Goal: Transaction & Acquisition: Download file/media

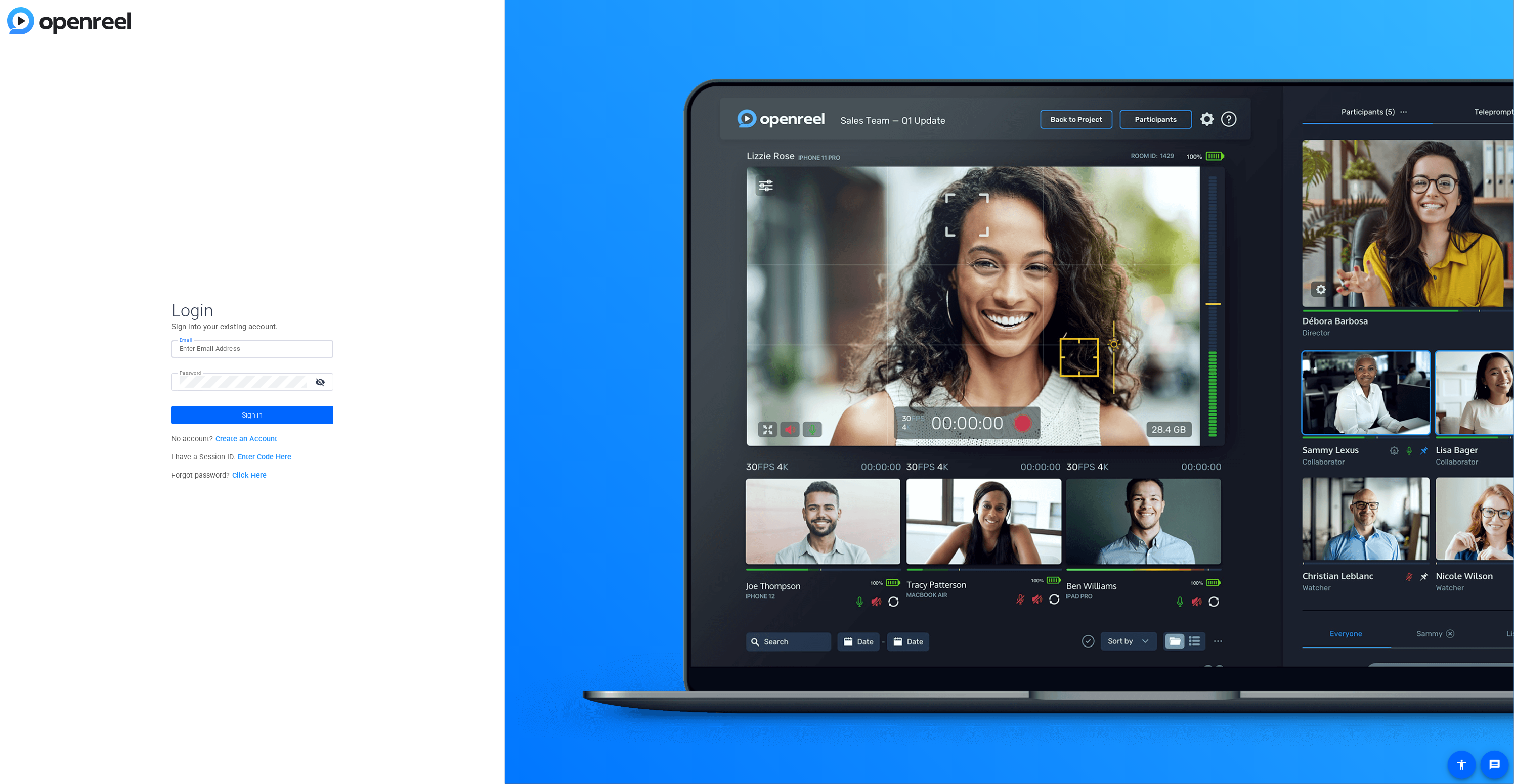
type input "[EMAIL_ADDRESS][DOMAIN_NAME]"
click at [274, 350] on input "[EMAIL_ADDRESS][DOMAIN_NAME]" at bounding box center [252, 349] width 145 height 12
click at [278, 410] on span at bounding box center [252, 415] width 162 height 25
click at [320, 384] on mat-icon "visibility_off" at bounding box center [321, 381] width 25 height 14
click at [171, 406] on button "Sign in" at bounding box center [252, 414] width 162 height 18
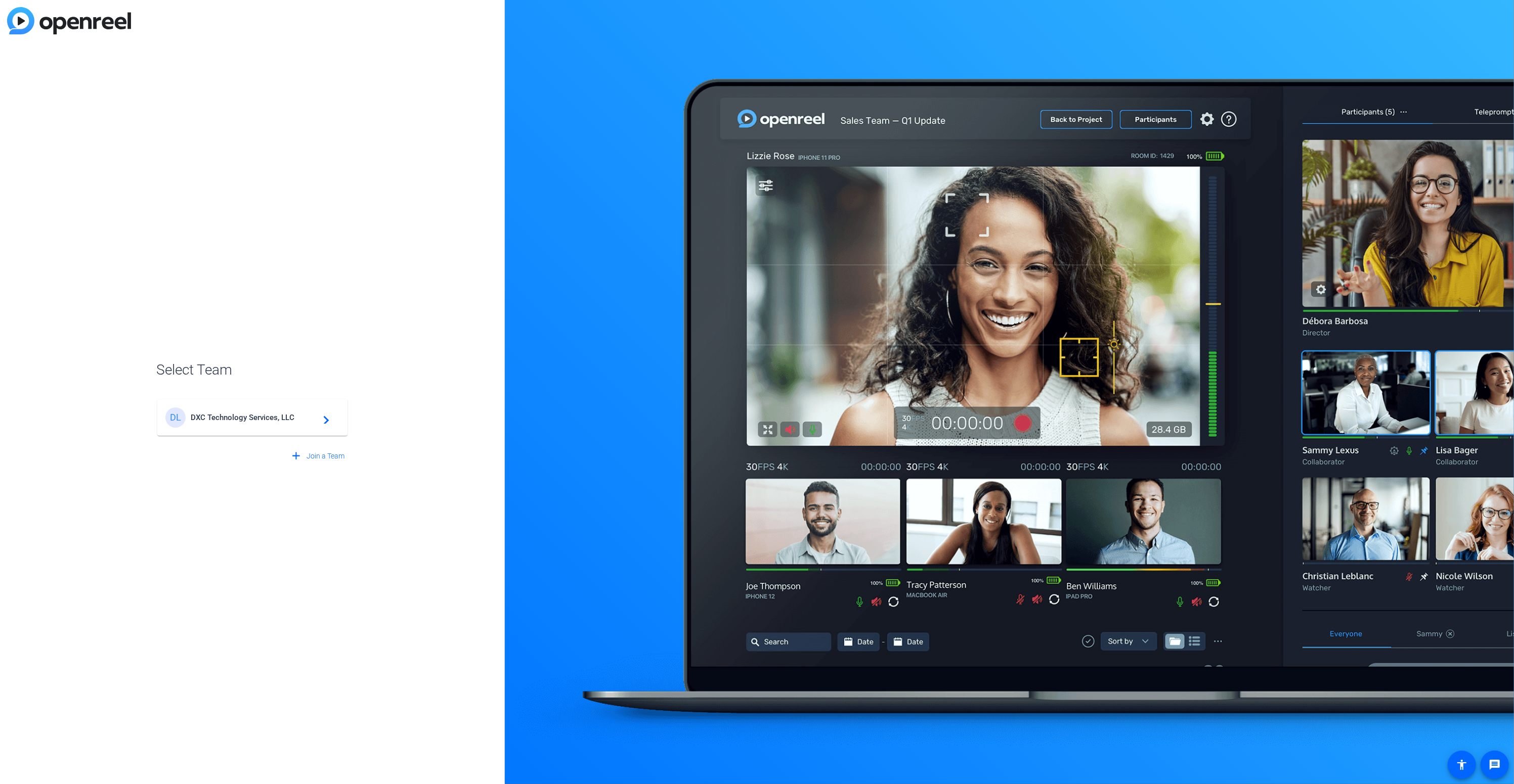
click at [210, 417] on span "DXC Technology Services, LLC" at bounding box center [254, 418] width 126 height 10
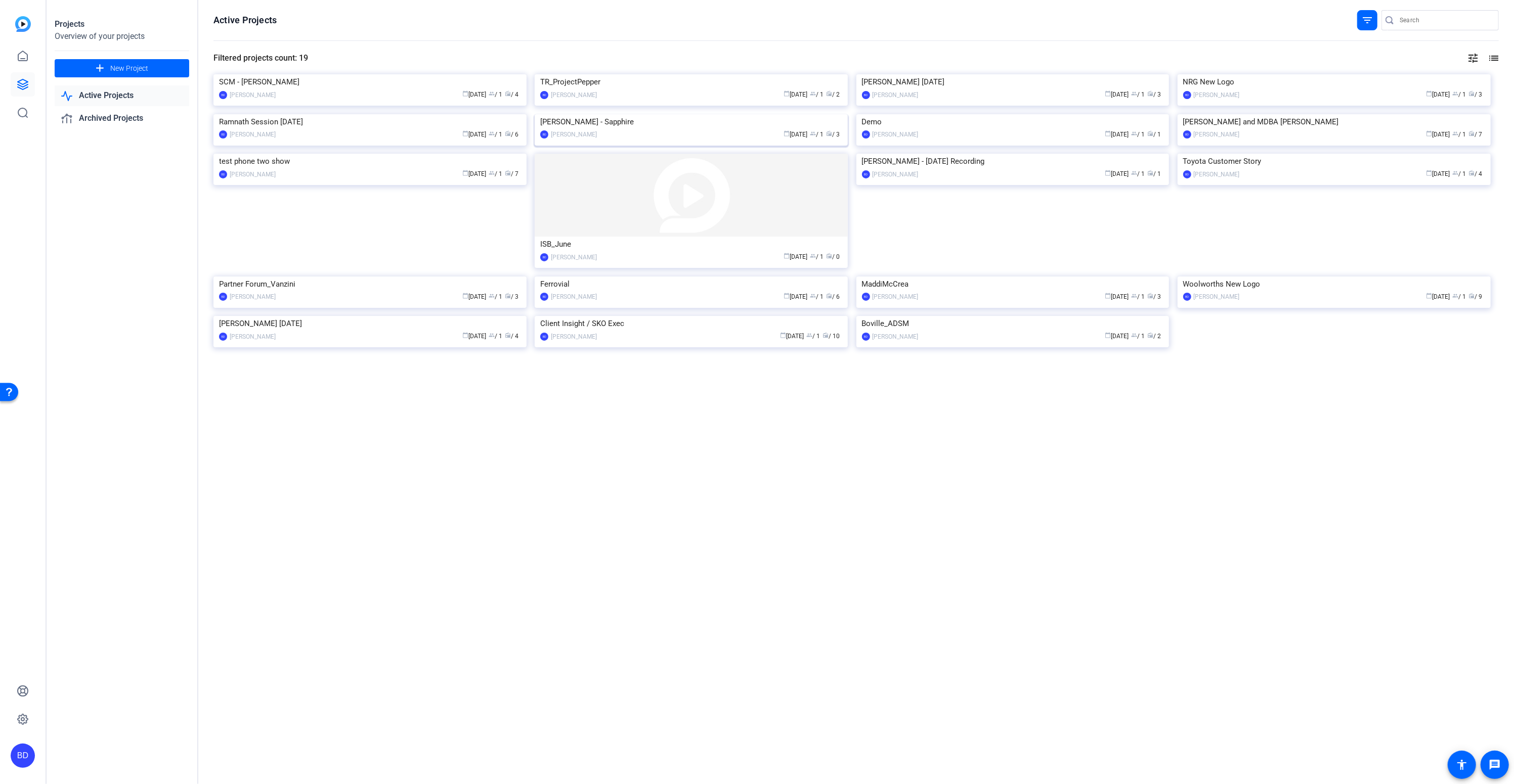
click at [678, 114] on img at bounding box center [690, 114] width 313 height 0
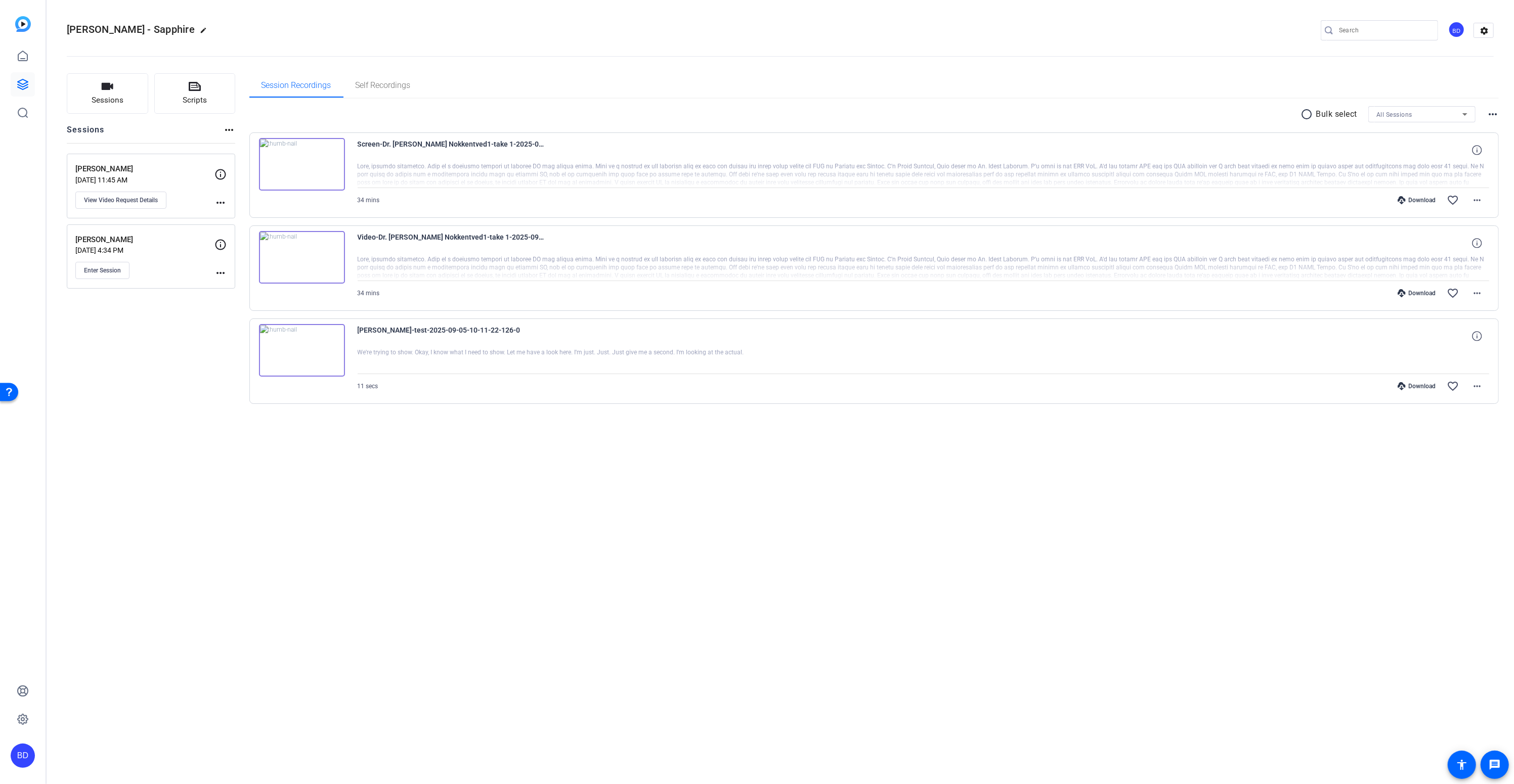
click at [1424, 201] on div "Download" at bounding box center [1416, 200] width 48 height 9
click at [1478, 198] on mat-icon "more_horiz" at bounding box center [1476, 200] width 12 height 12
click at [1455, 245] on span "Download MP4" at bounding box center [1451, 246] width 61 height 12
click at [1479, 291] on mat-icon "more_horiz" at bounding box center [1476, 293] width 12 height 12
click at [1445, 335] on span "Download MP4" at bounding box center [1451, 338] width 61 height 12
